Goal: Navigation & Orientation: Find specific page/section

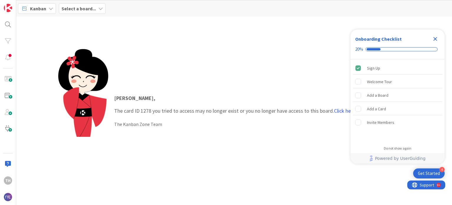
click at [100, 8] on icon at bounding box center [100, 8] width 5 height 5
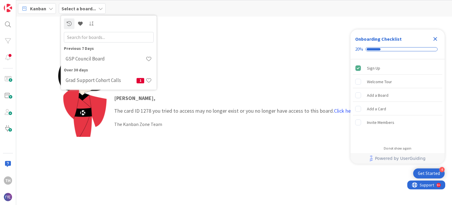
click at [232, 54] on div "[PERSON_NAME] , The card ID 1278 you tried to access may no longer exist or you…" at bounding box center [234, 111] width 352 height 124
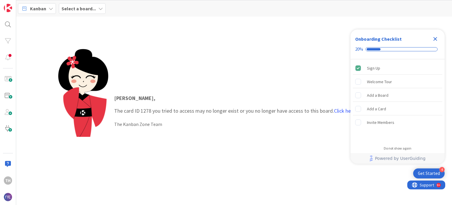
click at [95, 7] on div "Select a board..." at bounding box center [82, 8] width 47 height 11
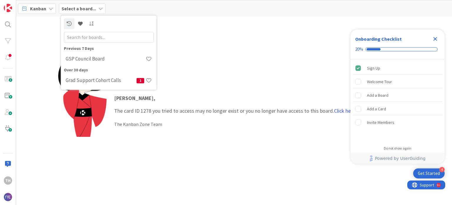
click at [225, 57] on div "[PERSON_NAME] , The card ID 1278 you tried to access may no longer exist or you…" at bounding box center [234, 111] width 352 height 124
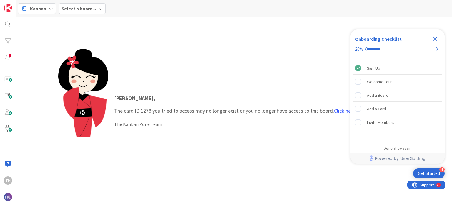
click at [100, 9] on icon at bounding box center [100, 8] width 5 height 5
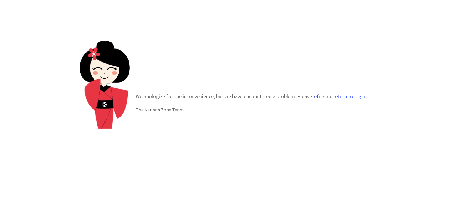
click at [322, 94] on button "refresh" at bounding box center [320, 96] width 16 height 6
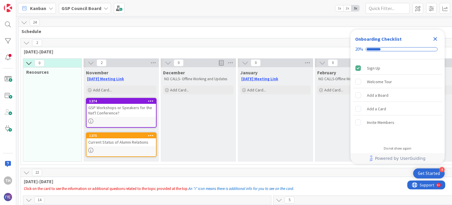
click at [106, 9] on icon at bounding box center [106, 8] width 5 height 5
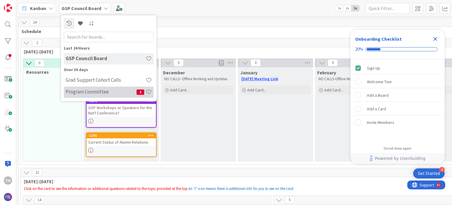
click at [87, 93] on h4 "Program Committee" at bounding box center [101, 92] width 71 height 6
